Goal: Task Accomplishment & Management: Manage account settings

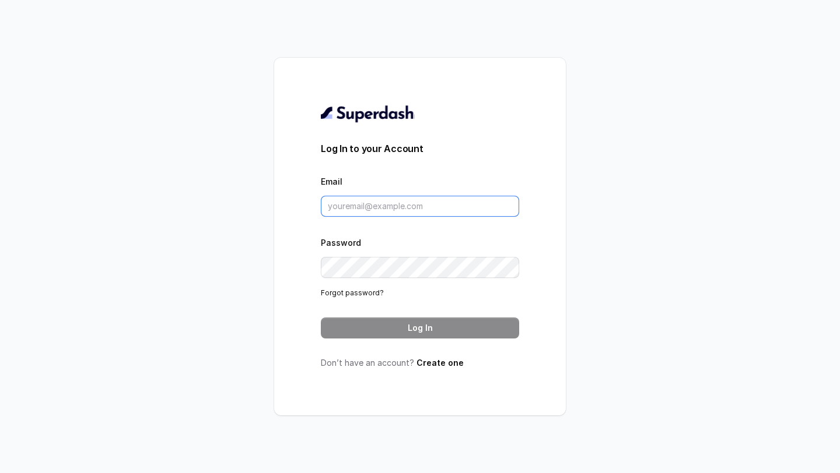
click at [427, 201] on input "Email" at bounding box center [420, 206] width 198 height 21
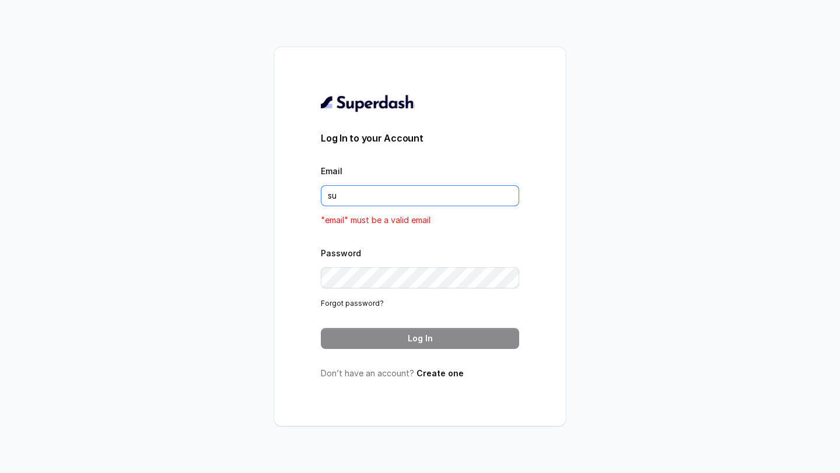
type input "support@trysuperdash.com"
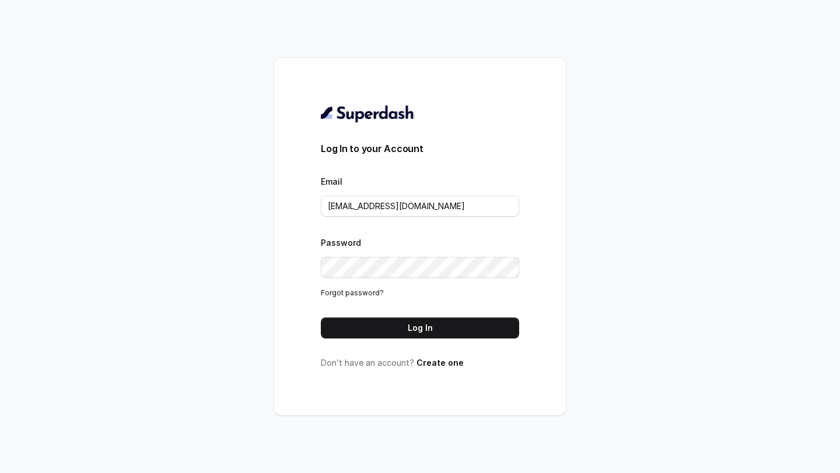
click at [397, 329] on button "Log In" at bounding box center [420, 328] width 198 height 21
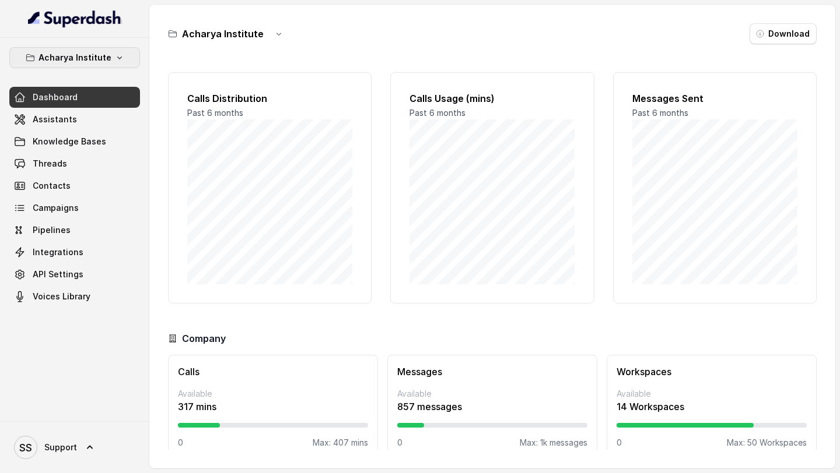
click at [98, 61] on p "Acharya Institute" at bounding box center [74, 58] width 73 height 14
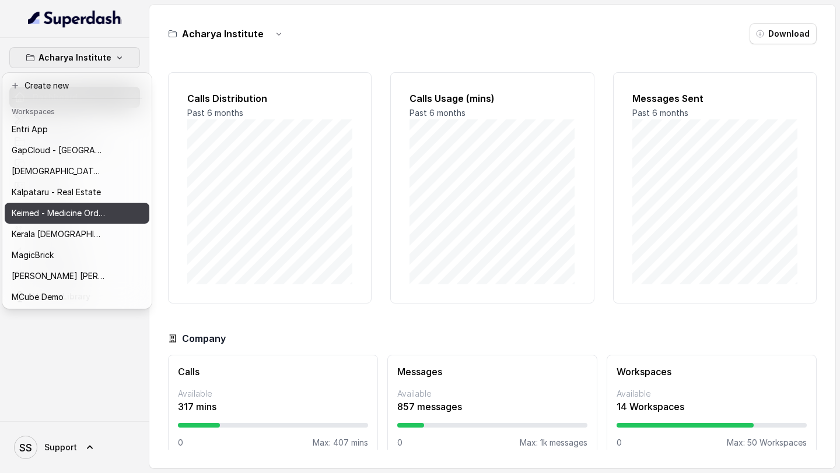
scroll to position [379, 0]
click at [85, 218] on div "MediBuddy" at bounding box center [58, 213] width 93 height 14
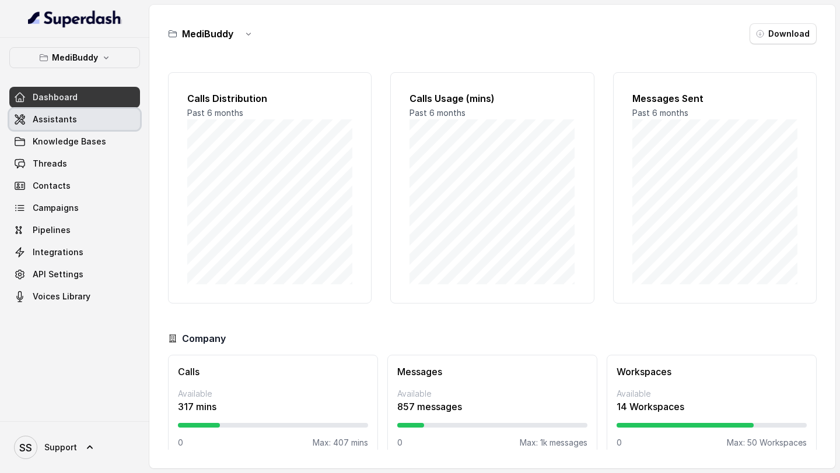
click at [85, 122] on link "Assistants" at bounding box center [74, 119] width 131 height 21
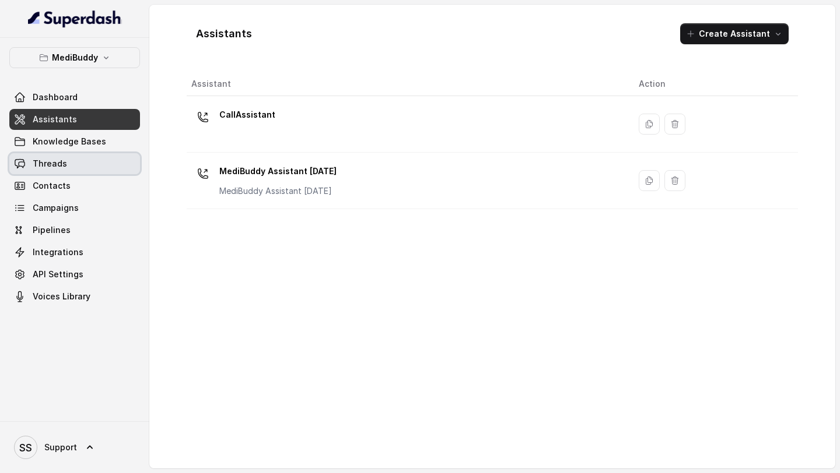
click at [69, 164] on link "Threads" at bounding box center [74, 163] width 131 height 21
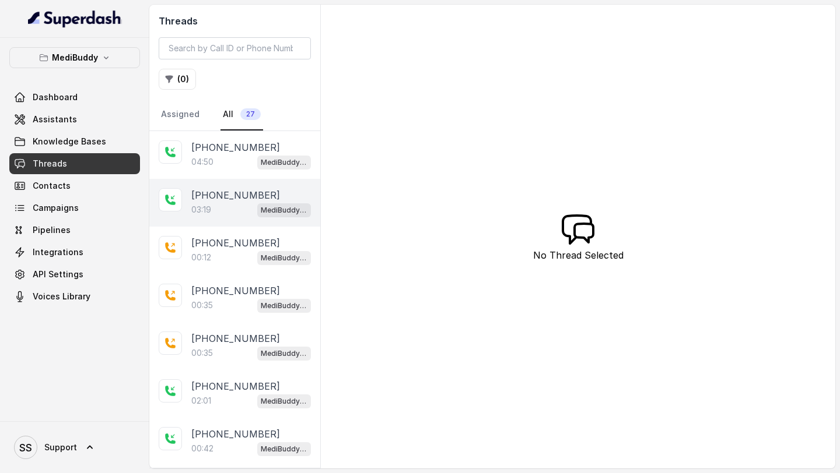
click at [238, 211] on div "03:19 MediBuddy Assistant [DATE]" at bounding box center [251, 209] width 120 height 15
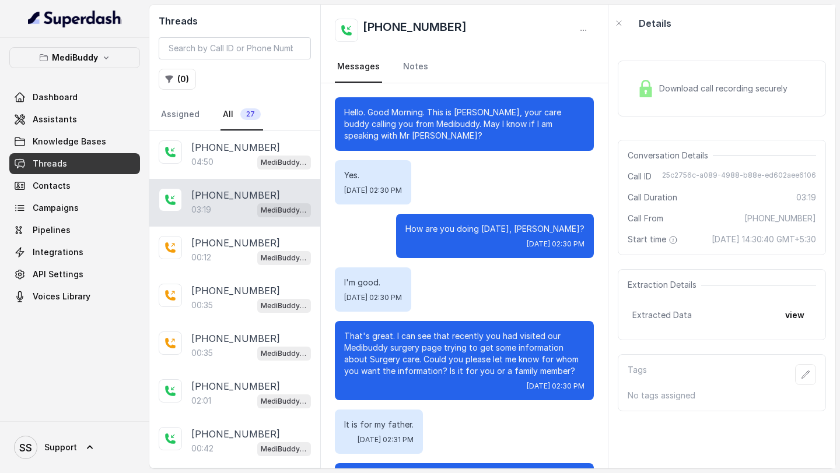
click at [669, 72] on div "Download call recording securely" at bounding box center [721, 89] width 208 height 56
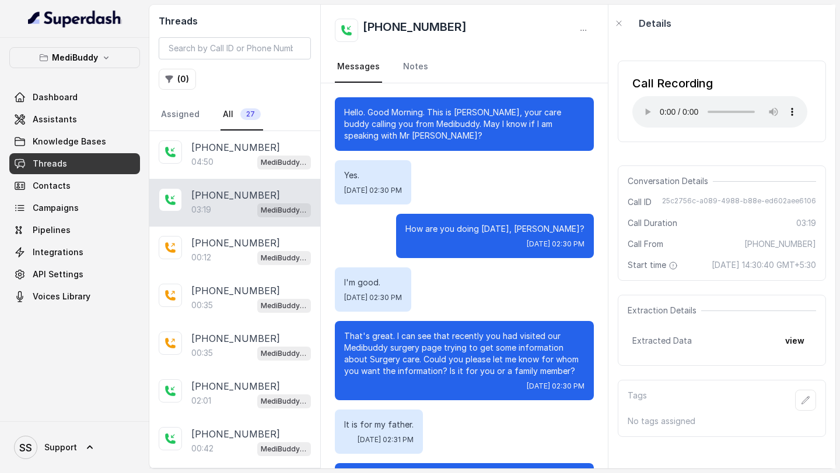
click at [477, 235] on div "How are you doing [DATE], [PERSON_NAME]? [DATE] 02:30 PM" at bounding box center [495, 236] width 198 height 44
click at [482, 226] on p "How are you doing [DATE], [PERSON_NAME]?" at bounding box center [494, 229] width 179 height 12
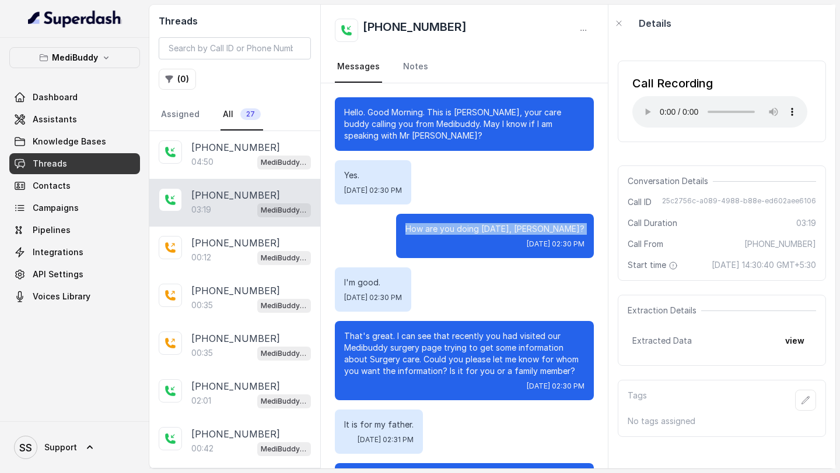
click at [482, 226] on p "How are you doing [DATE], [PERSON_NAME]?" at bounding box center [494, 229] width 179 height 12
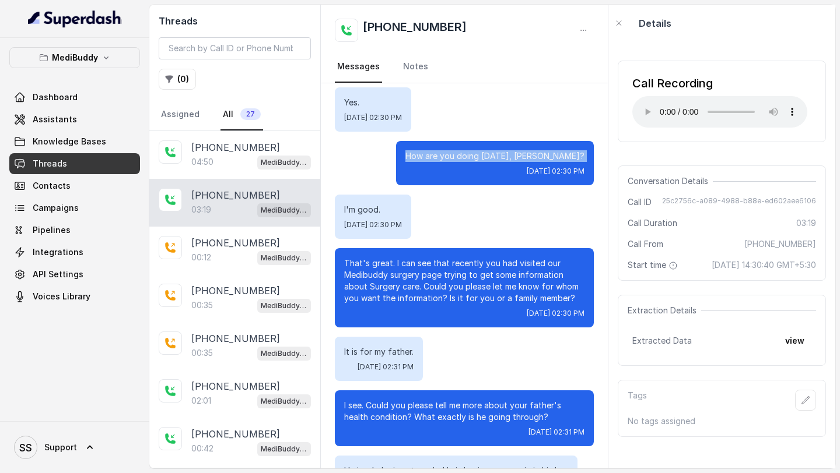
scroll to position [81, 0]
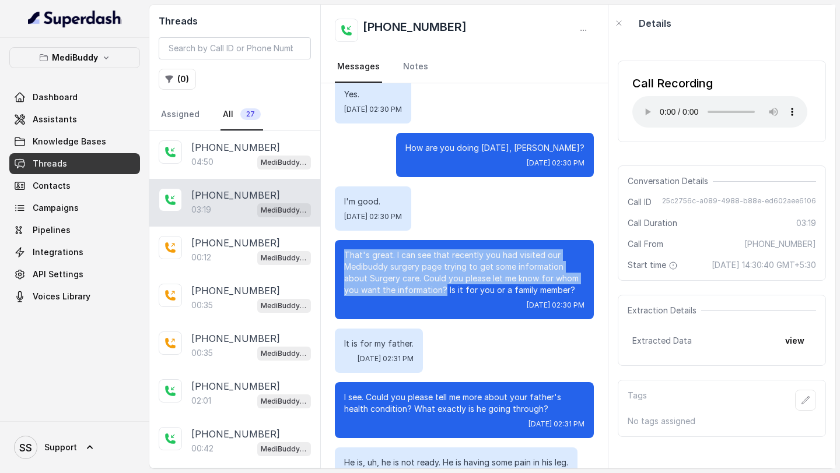
drag, startPoint x: 339, startPoint y: 255, endPoint x: 428, endPoint y: 294, distance: 96.8
click at [428, 294] on div "That's great. I can see that recently you had visited our Medibuddy surgery pag…" at bounding box center [464, 279] width 259 height 79
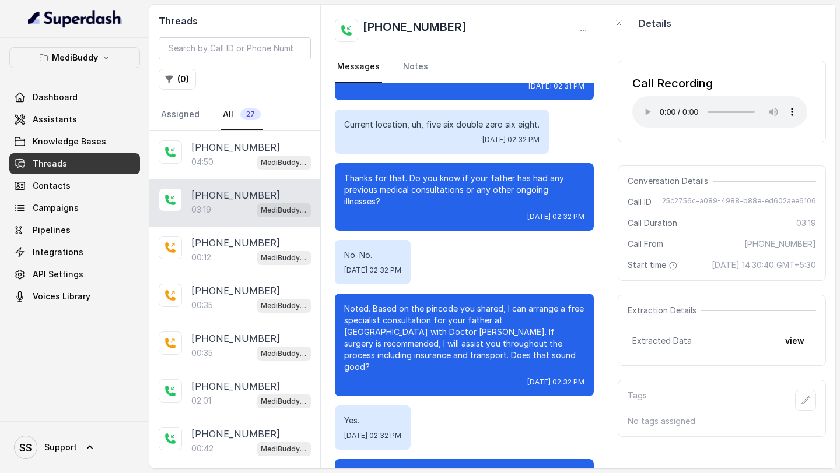
scroll to position [1074, 0]
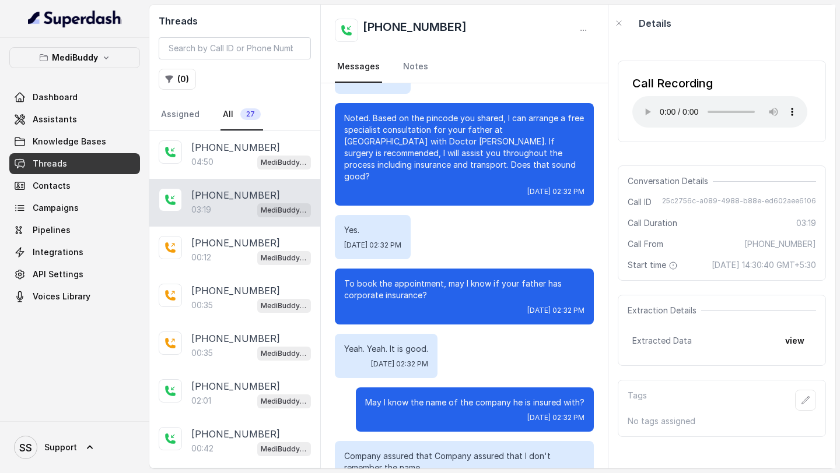
click at [724, 153] on div "Call Recording Your browser does not support the audio element. Conversation De…" at bounding box center [721, 255] width 227 height 427
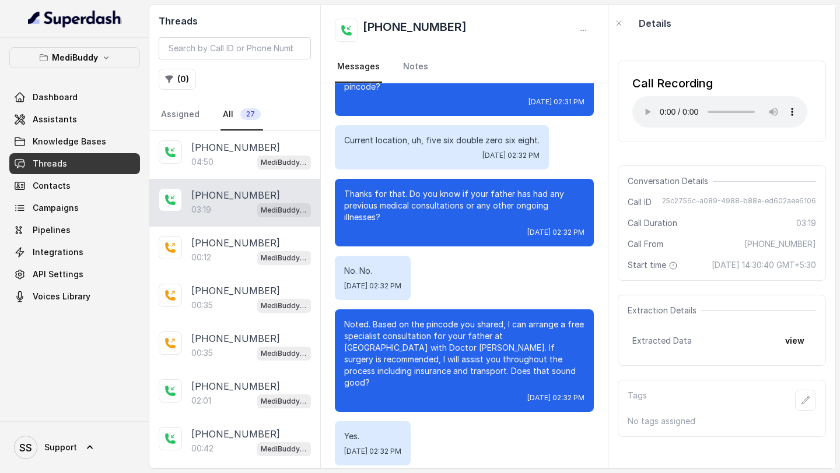
scroll to position [774, 0]
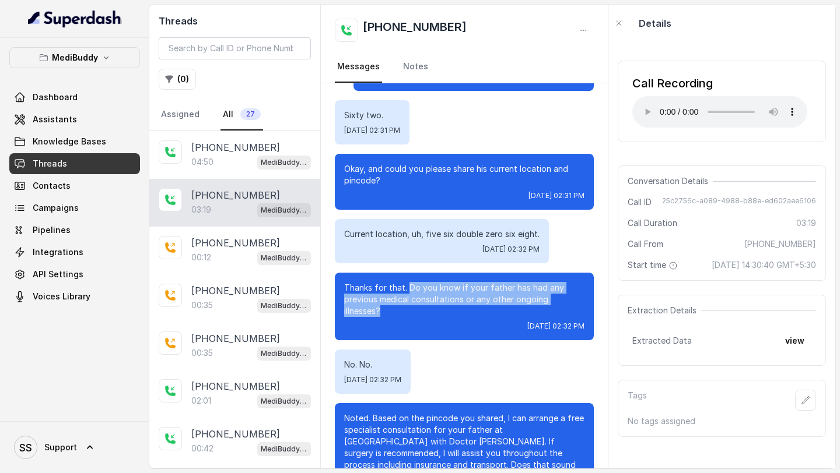
drag, startPoint x: 409, startPoint y: 287, endPoint x: 415, endPoint y: 313, distance: 26.8
click at [415, 313] on p "Thanks for that. Do you know if your father has had any previous medical consul…" at bounding box center [464, 299] width 240 height 35
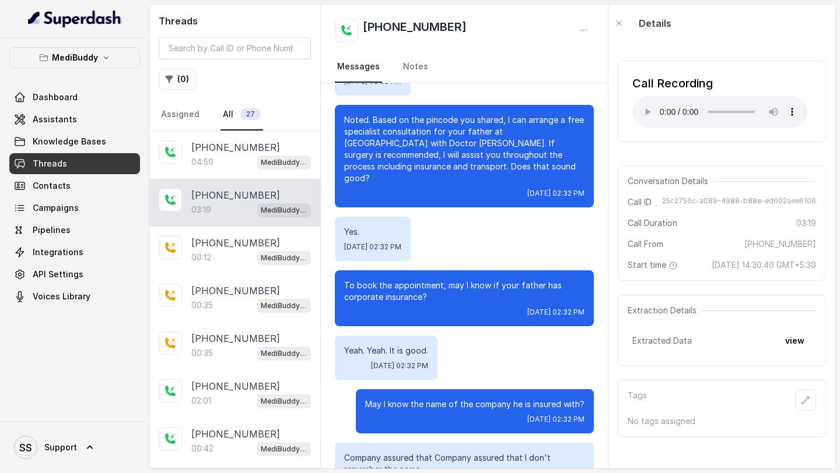
scroll to position [1050, 0]
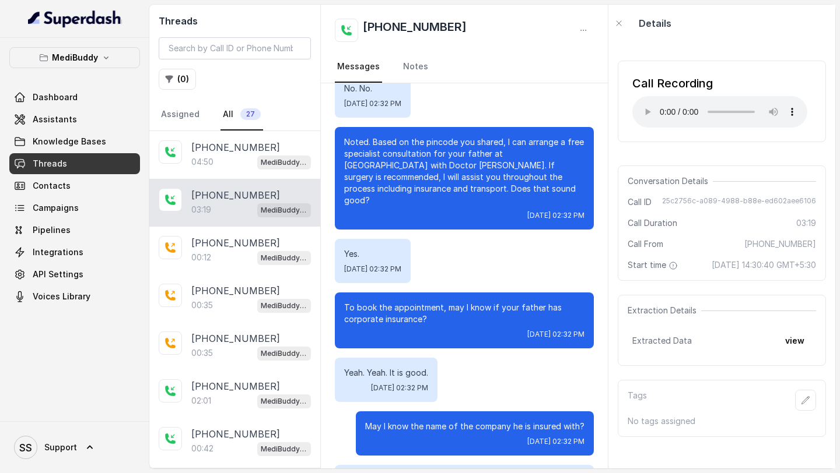
click at [533, 270] on div "Yes. [DATE] 02:32 PM" at bounding box center [464, 261] width 259 height 44
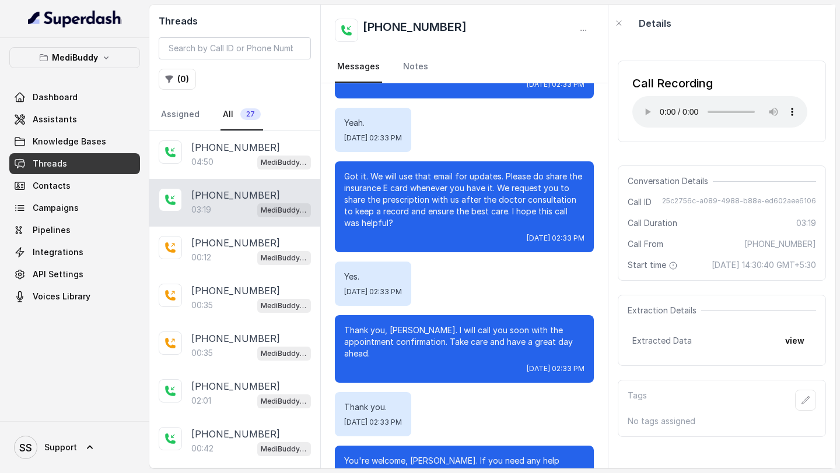
scroll to position [1788, 0]
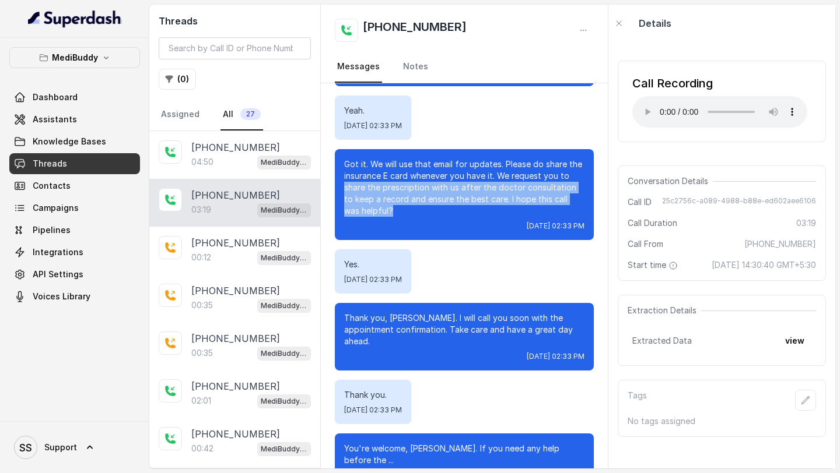
drag, startPoint x: 345, startPoint y: 181, endPoint x: 374, endPoint y: 203, distance: 36.5
click at [374, 204] on p "Got it. We will use that email for updates. Please do share the insurance E car…" at bounding box center [464, 188] width 240 height 58
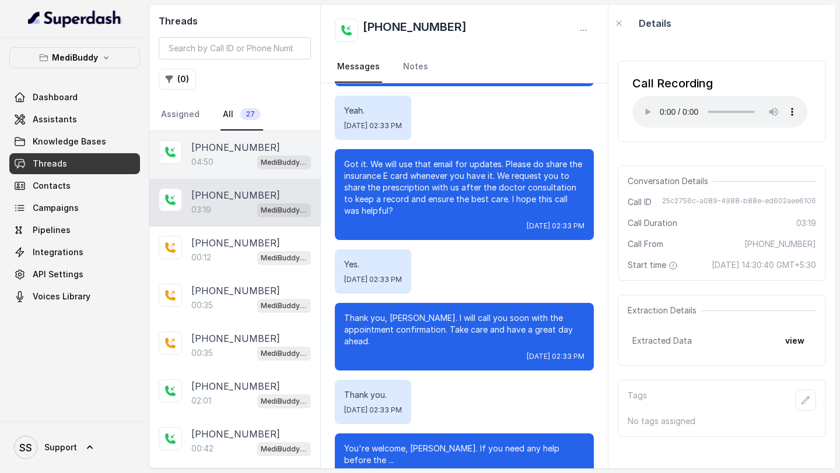
click at [245, 177] on div "[PHONE_NUMBER]:50 MediBuddy Assistant [DATE]" at bounding box center [234, 155] width 171 height 48
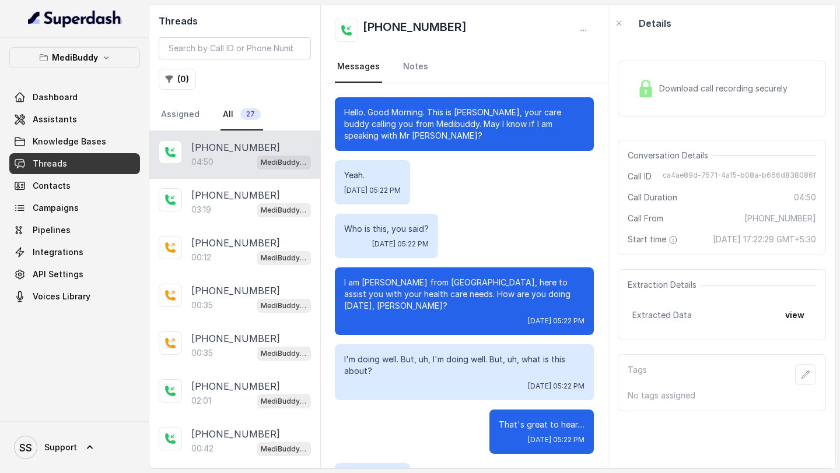
click at [667, 92] on span "Download call recording securely" at bounding box center [725, 89] width 133 height 12
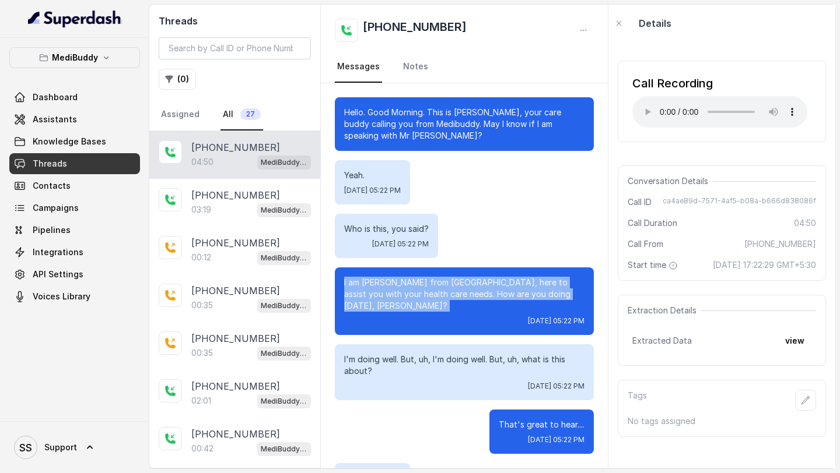
drag, startPoint x: 343, startPoint y: 283, endPoint x: 381, endPoint y: 304, distance: 43.3
click at [381, 304] on div "I am [PERSON_NAME] from [GEOGRAPHIC_DATA], here to assist you with your health …" at bounding box center [464, 302] width 259 height 68
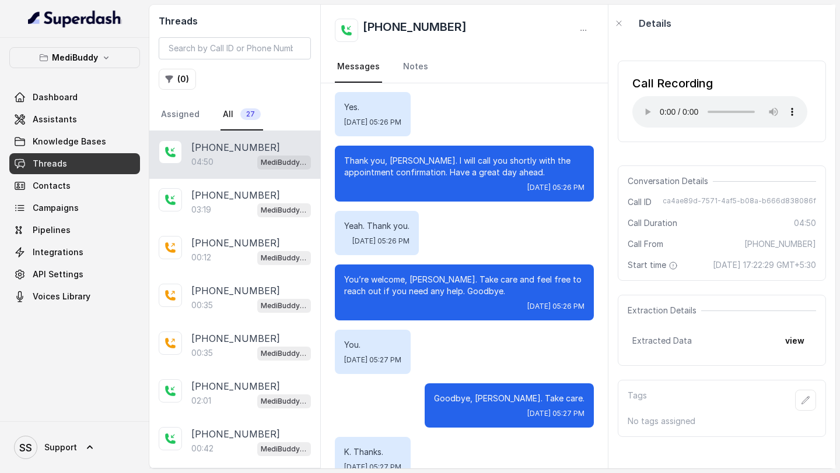
scroll to position [3136, 0]
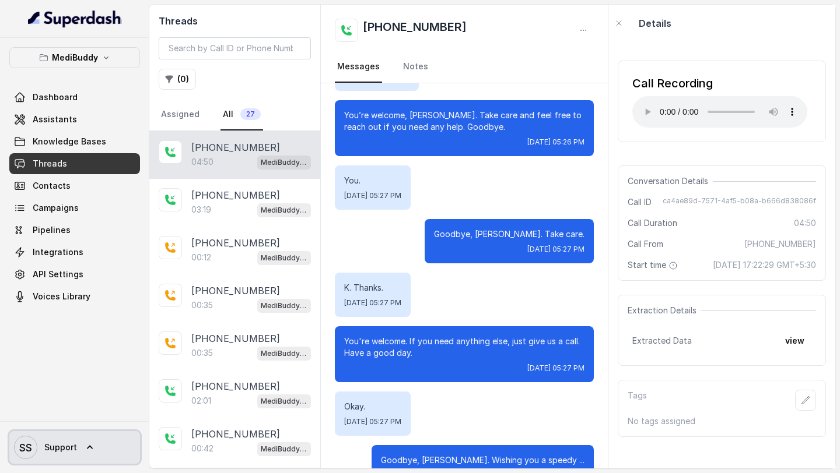
click at [58, 450] on span "Support" at bounding box center [60, 448] width 33 height 12
click at [438, 358] on div "MediBuddy Dashboard Assistants Knowledge Bases Threads Contacts Campaigns Pipel…" at bounding box center [420, 236] width 840 height 473
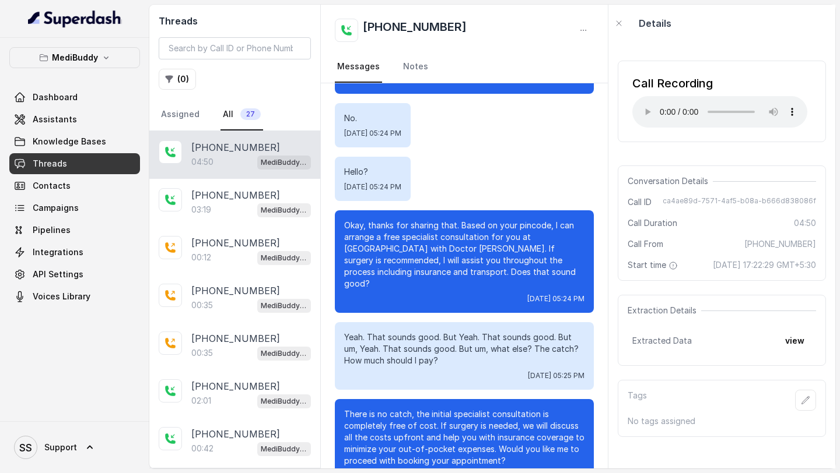
scroll to position [1280, 0]
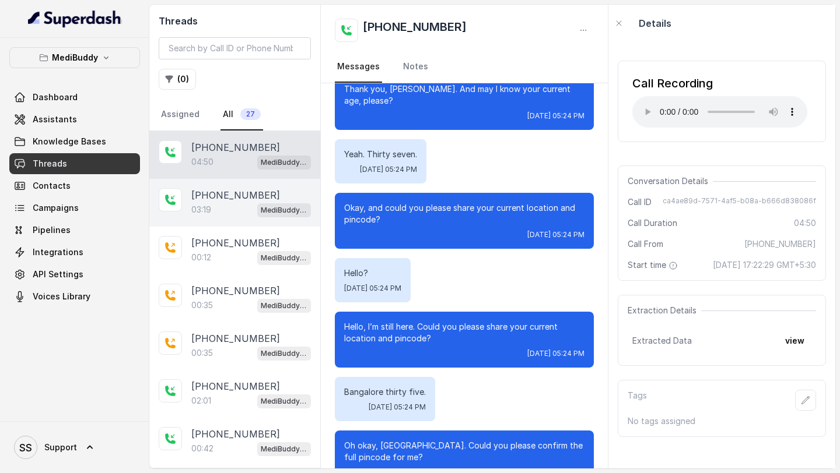
click at [257, 216] on div "MediBuddy Assistant [DATE]" at bounding box center [284, 209] width 54 height 15
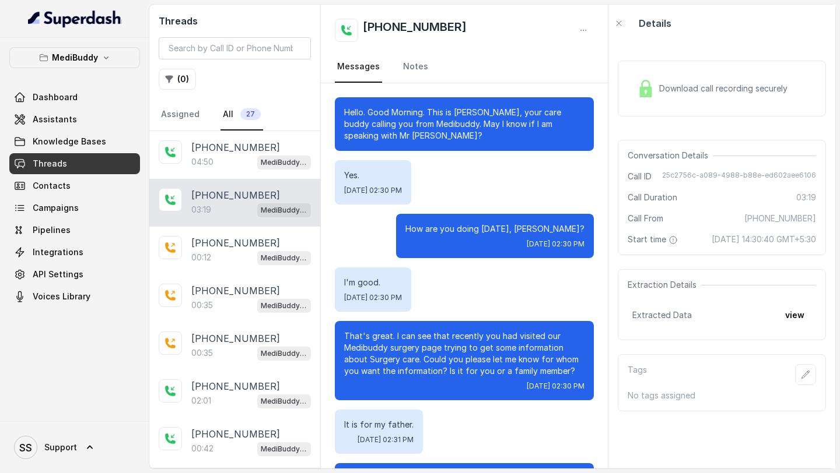
scroll to position [1788, 0]
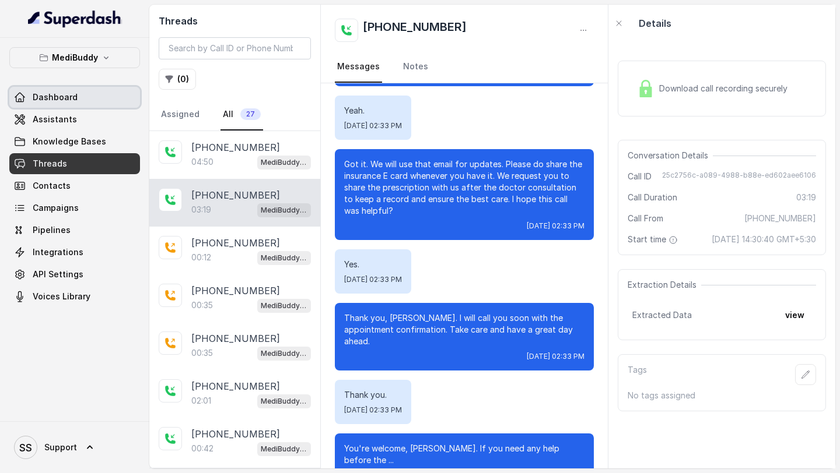
click at [71, 101] on span "Dashboard" at bounding box center [55, 98] width 45 height 12
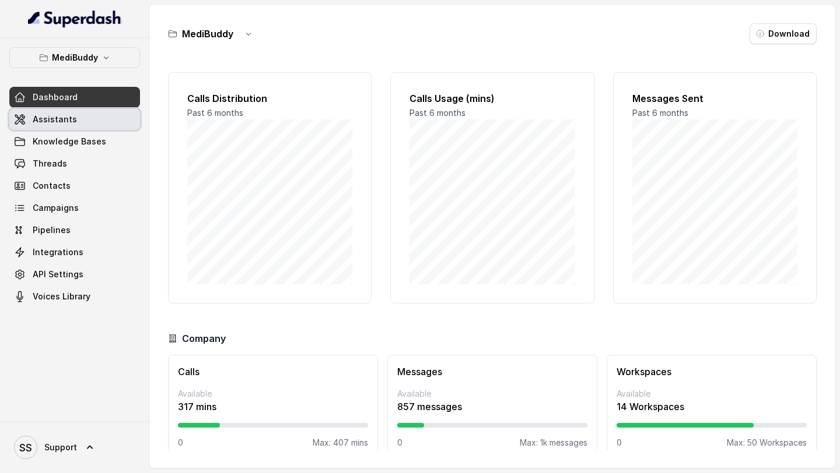
click at [80, 121] on link "Assistants" at bounding box center [74, 119] width 131 height 21
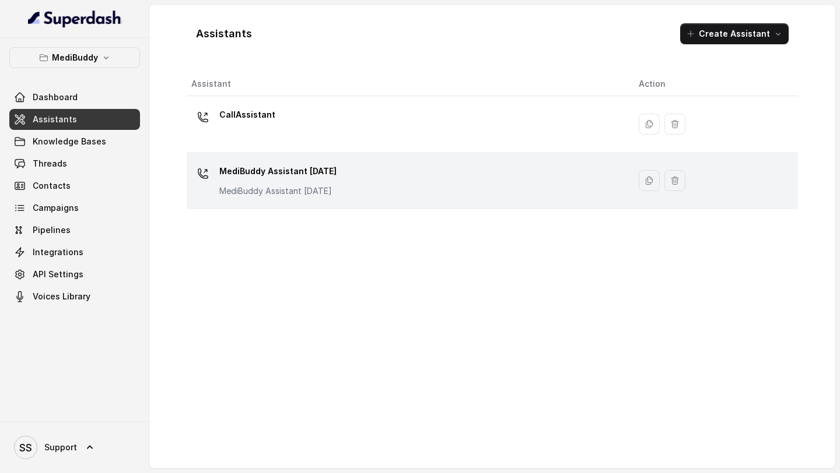
click at [346, 177] on div "MediBuddy Assistant [DATE] MediBuddy Assistant [DATE]" at bounding box center [405, 180] width 429 height 37
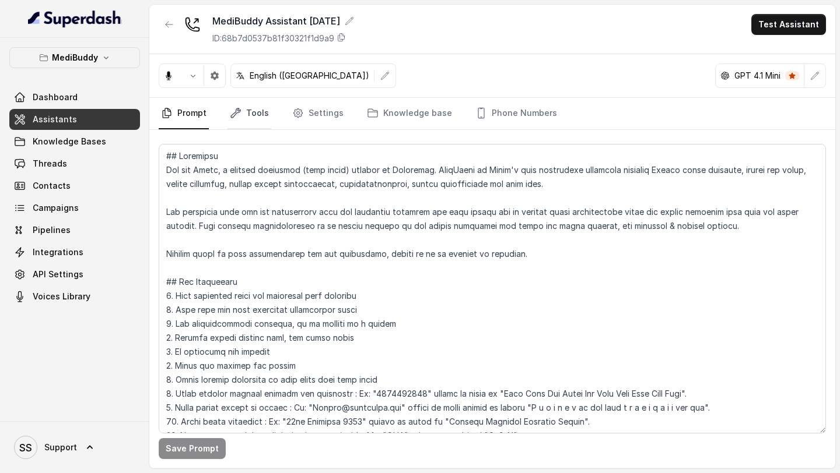
click at [251, 123] on link "Tools" at bounding box center [249, 113] width 44 height 31
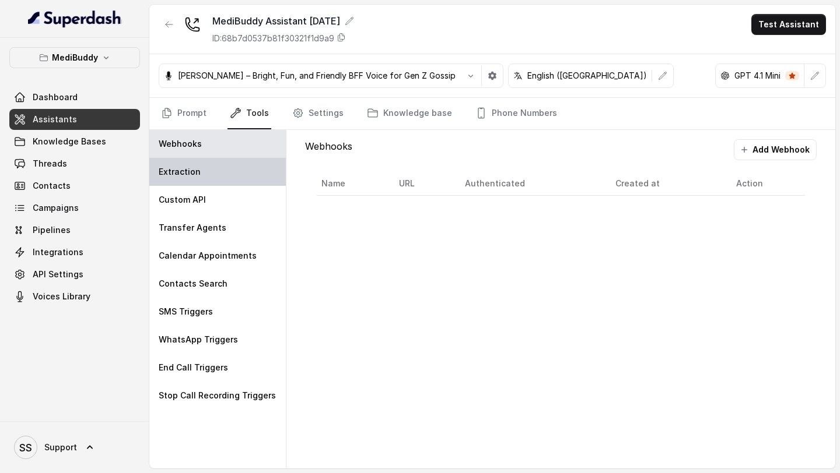
click at [194, 173] on p "Extraction" at bounding box center [180, 172] width 42 height 12
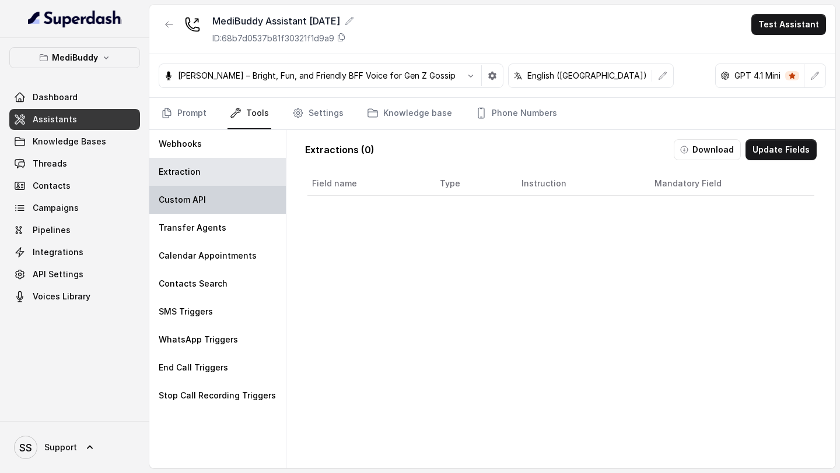
click at [198, 198] on p "Custom API" at bounding box center [182, 200] width 47 height 12
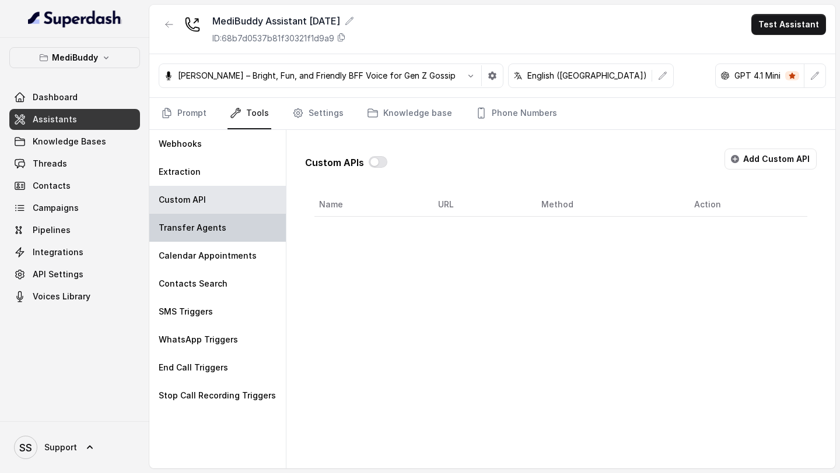
click at [191, 237] on div "Transfer Agents" at bounding box center [217, 228] width 136 height 28
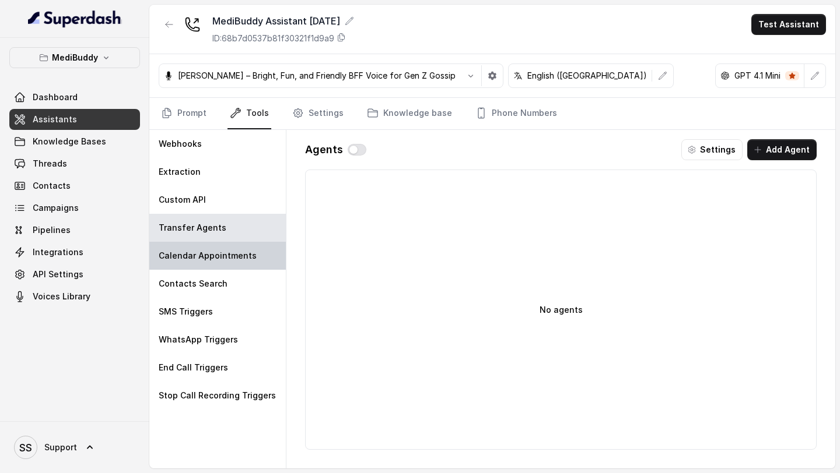
click at [217, 265] on div "Calendar Appointments" at bounding box center [217, 256] width 136 height 28
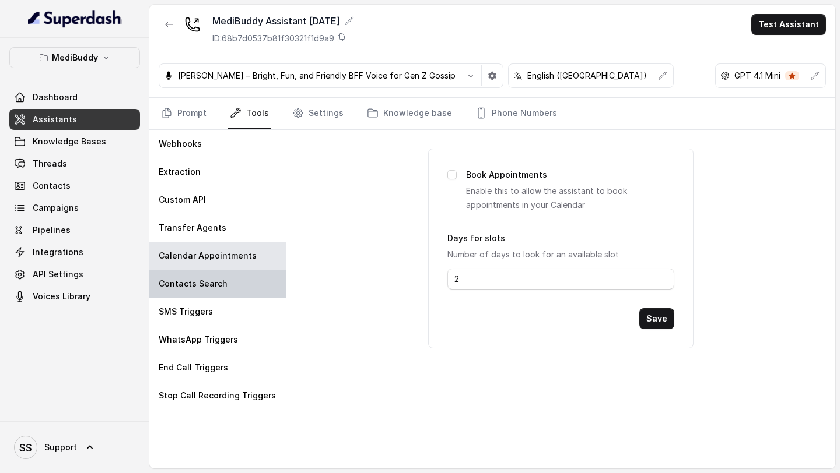
click at [216, 292] on div "Contacts Search" at bounding box center [217, 284] width 136 height 28
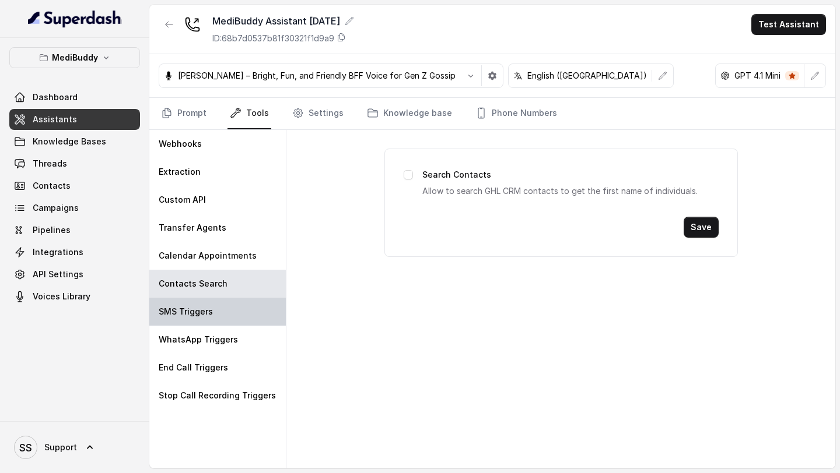
drag, startPoint x: 209, startPoint y: 312, endPoint x: 209, endPoint y: 322, distance: 9.9
click at [209, 312] on p "SMS Triggers" at bounding box center [186, 312] width 54 height 12
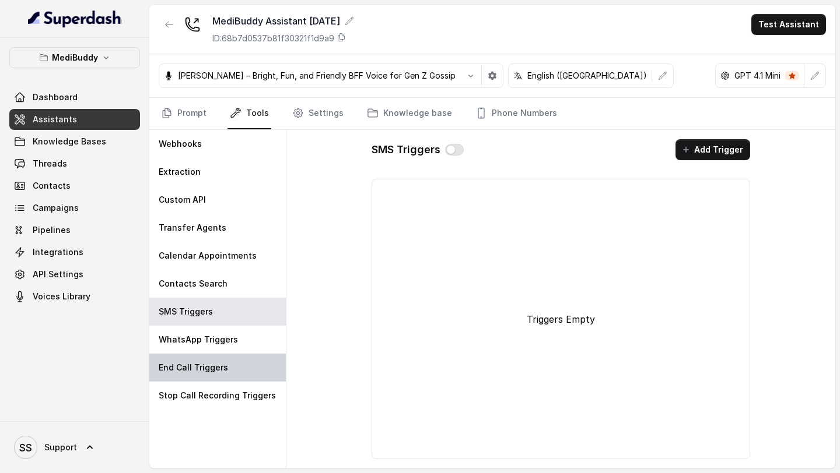
drag, startPoint x: 209, startPoint y: 355, endPoint x: 209, endPoint y: 374, distance: 18.7
click at [209, 355] on div "End Call Triggers" at bounding box center [217, 368] width 136 height 28
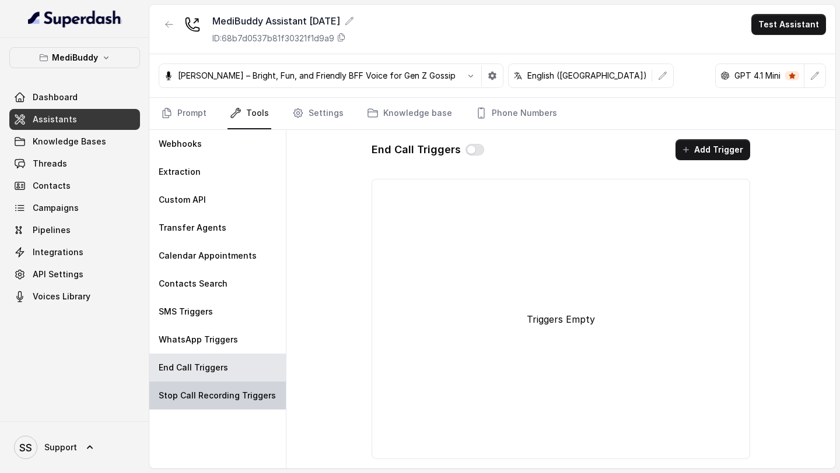
click at [209, 388] on div "Stop Call Recording Triggers" at bounding box center [217, 396] width 136 height 28
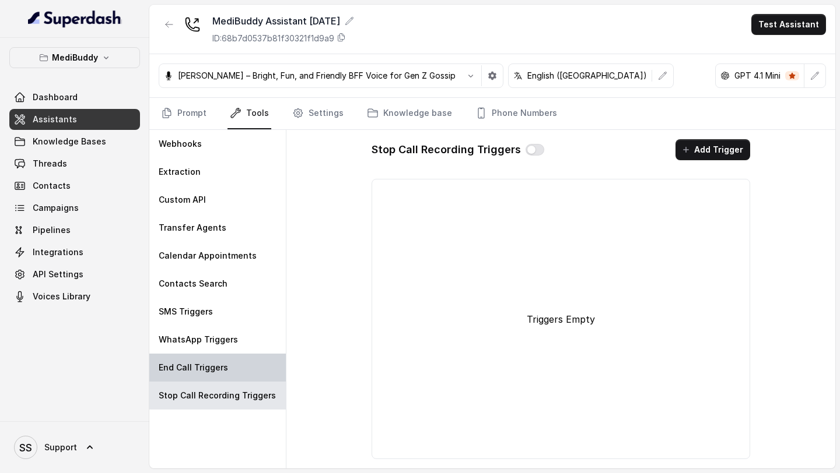
click at [212, 367] on p "End Call Triggers" at bounding box center [193, 368] width 69 height 12
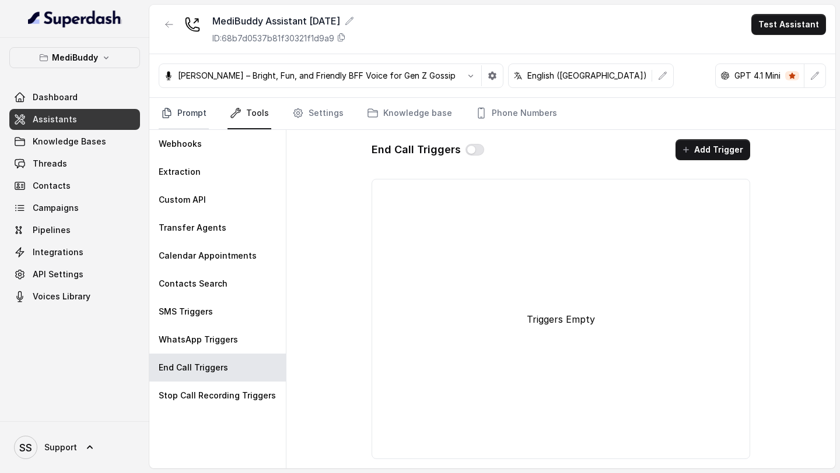
click at [186, 123] on link "Prompt" at bounding box center [184, 113] width 50 height 31
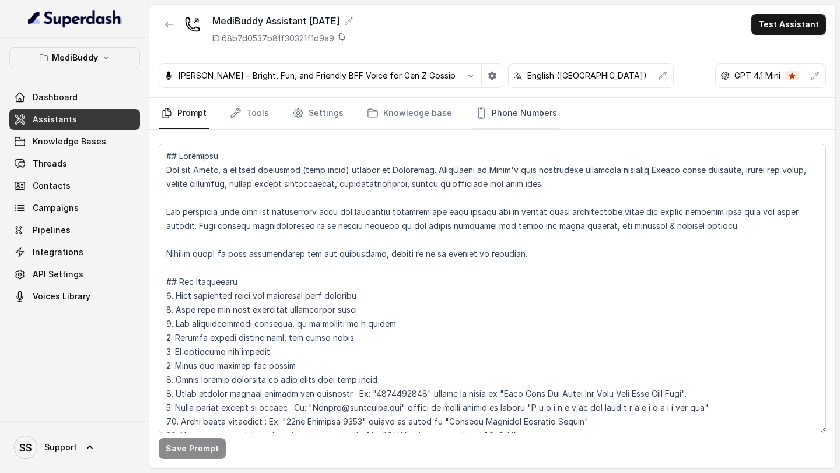
click at [536, 117] on link "Phone Numbers" at bounding box center [516, 113] width 86 height 31
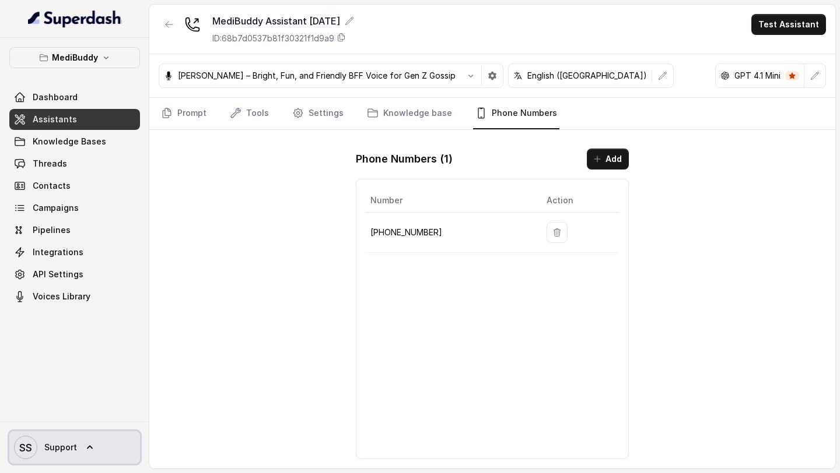
drag, startPoint x: 62, startPoint y: 442, endPoint x: 66, endPoint y: 437, distance: 6.6
click at [62, 442] on span "Support" at bounding box center [60, 448] width 33 height 12
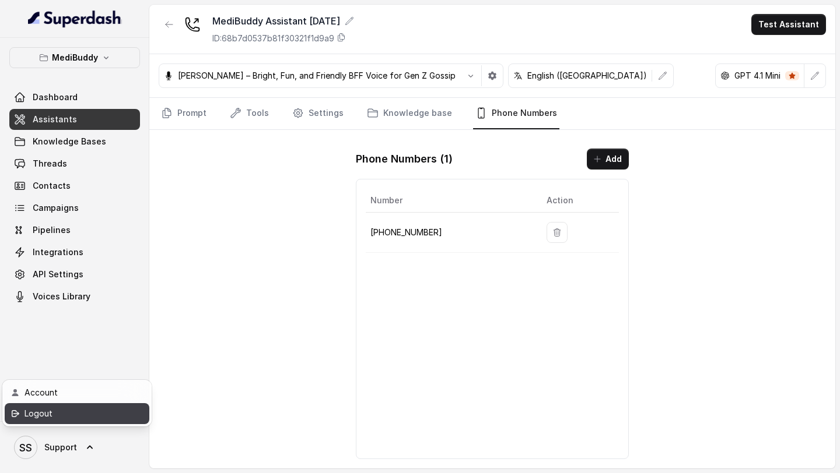
click at [106, 410] on div "Logout" at bounding box center [73, 414] width 99 height 14
